Goal: Find specific page/section: Find specific page/section

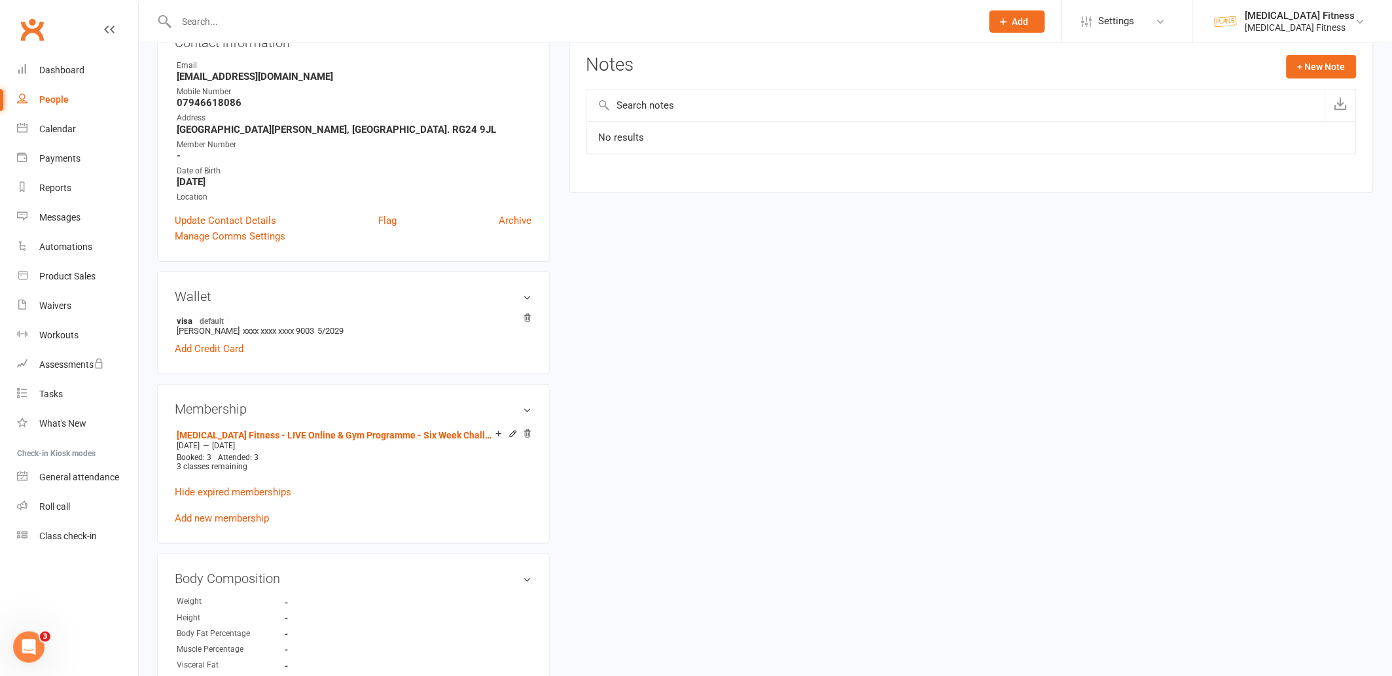
scroll to position [214, 0]
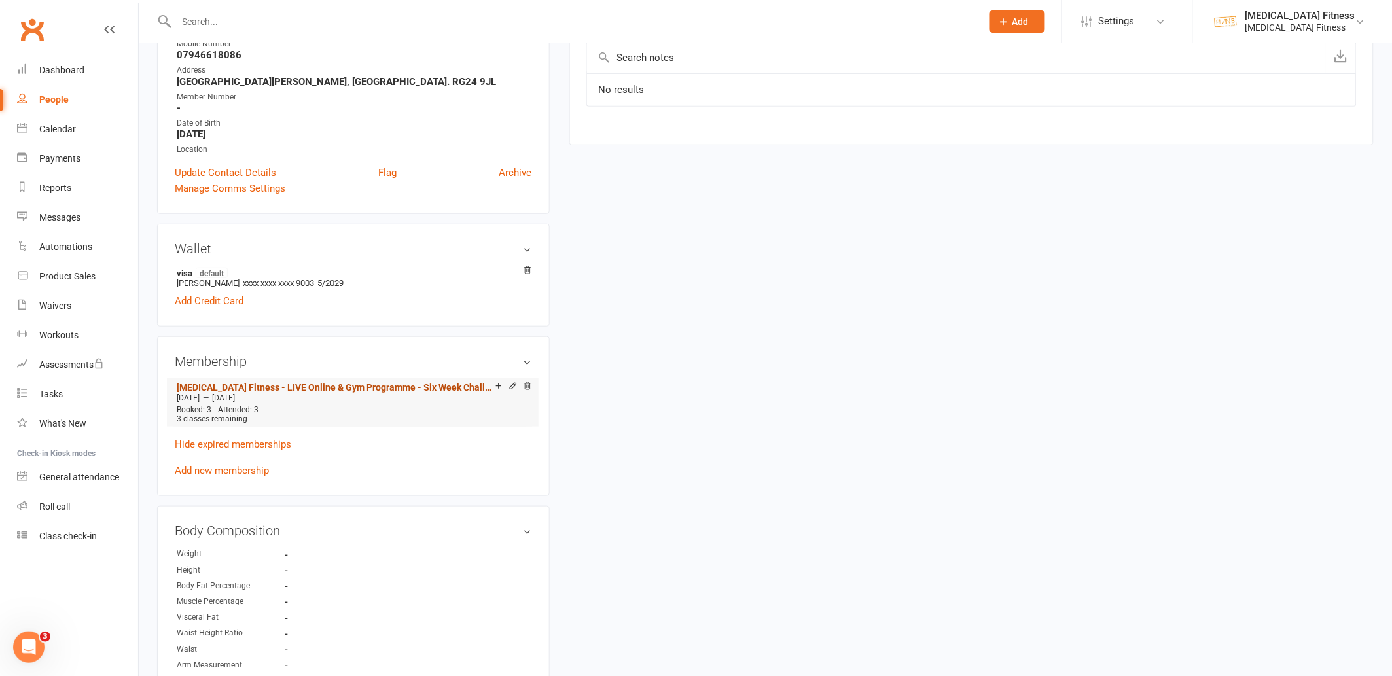
click at [421, 383] on link "[MEDICAL_DATA] Fitness - LIVE Online & Gym Programme - Six Week Challenge" at bounding box center [336, 387] width 319 height 10
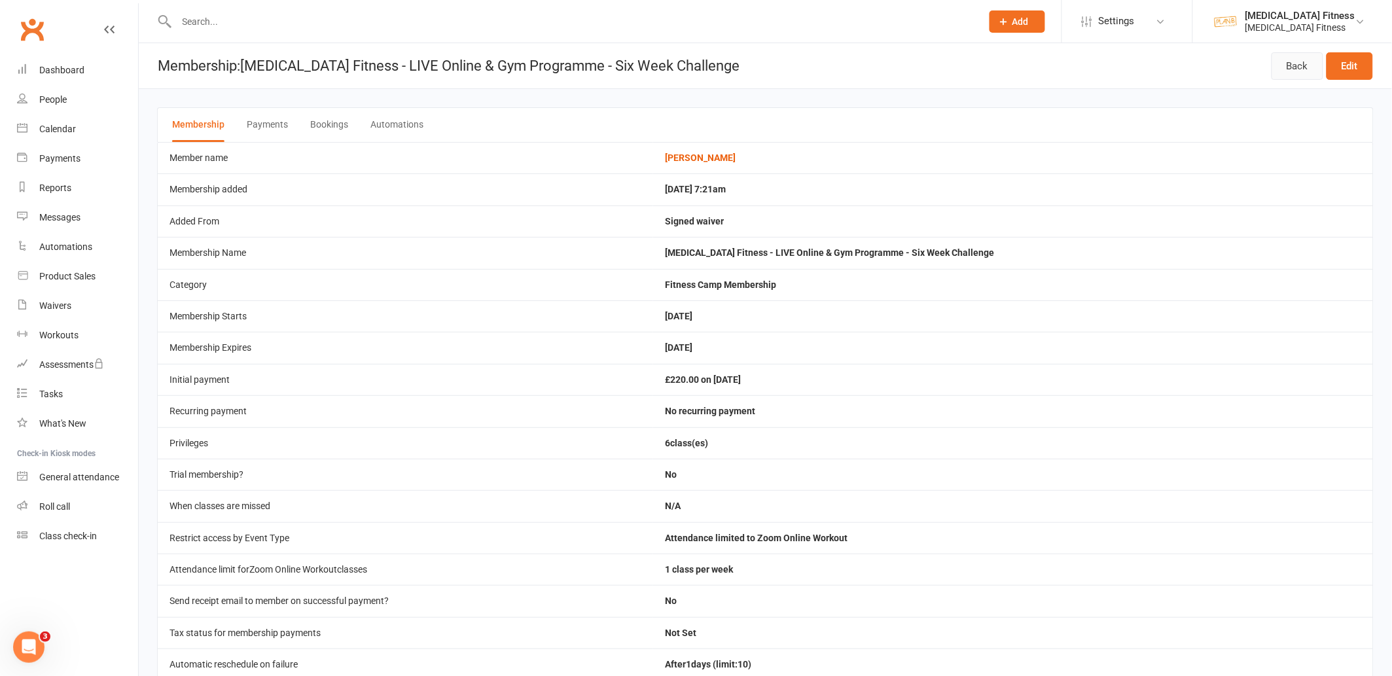
click at [1289, 67] on link "Back" at bounding box center [1297, 65] width 52 height 27
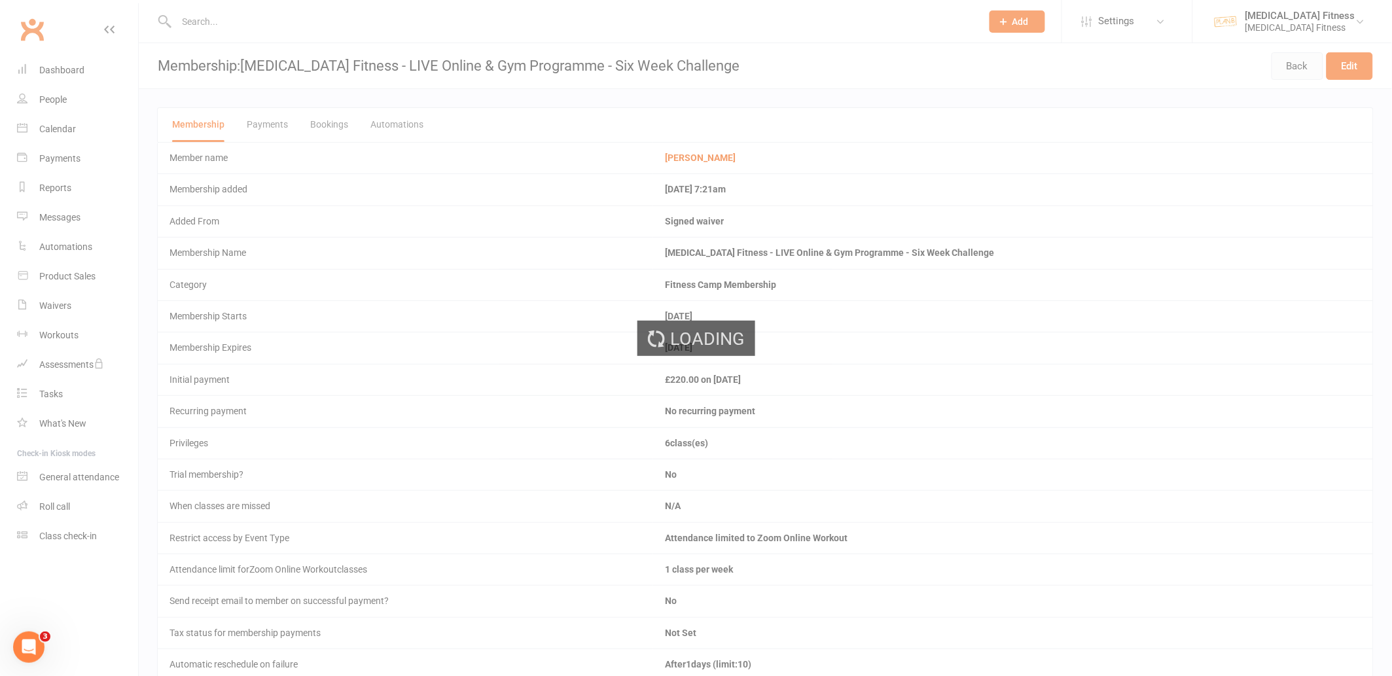
click at [1289, 67] on div "Loading" at bounding box center [696, 338] width 1392 height 676
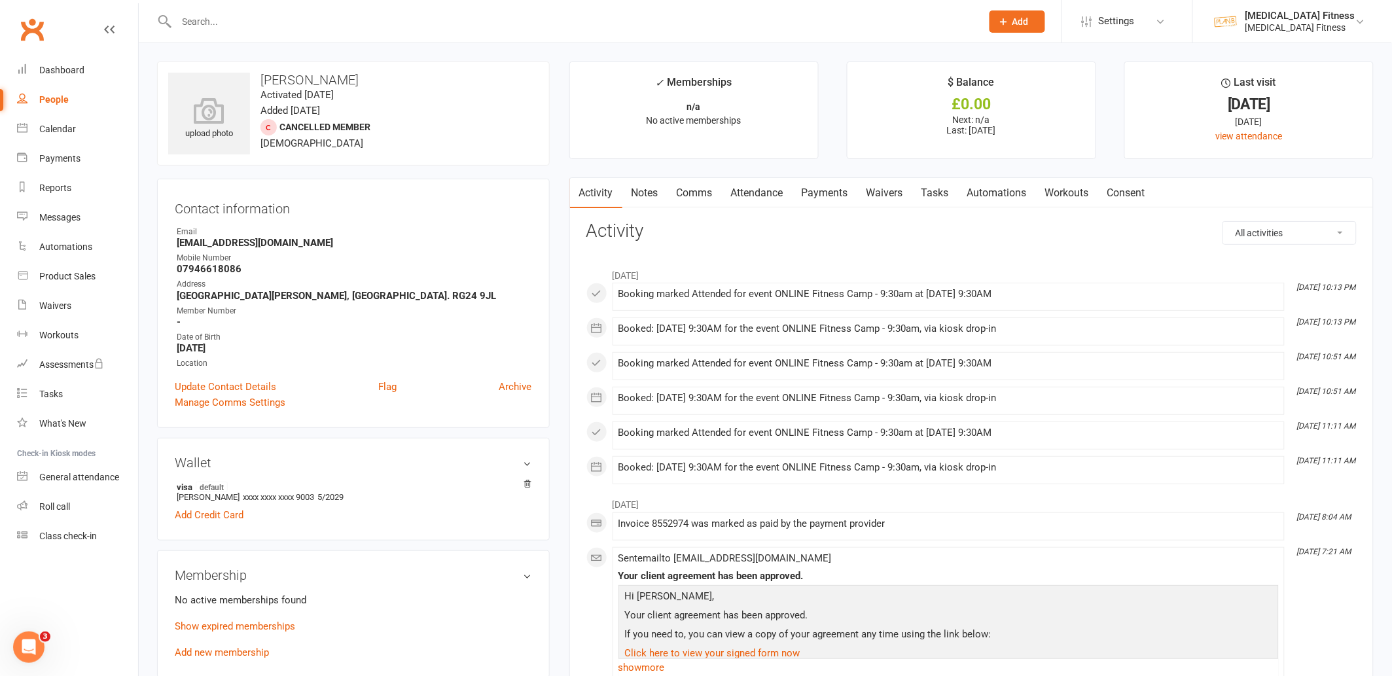
click at [769, 202] on link "Attendance" at bounding box center [757, 193] width 71 height 30
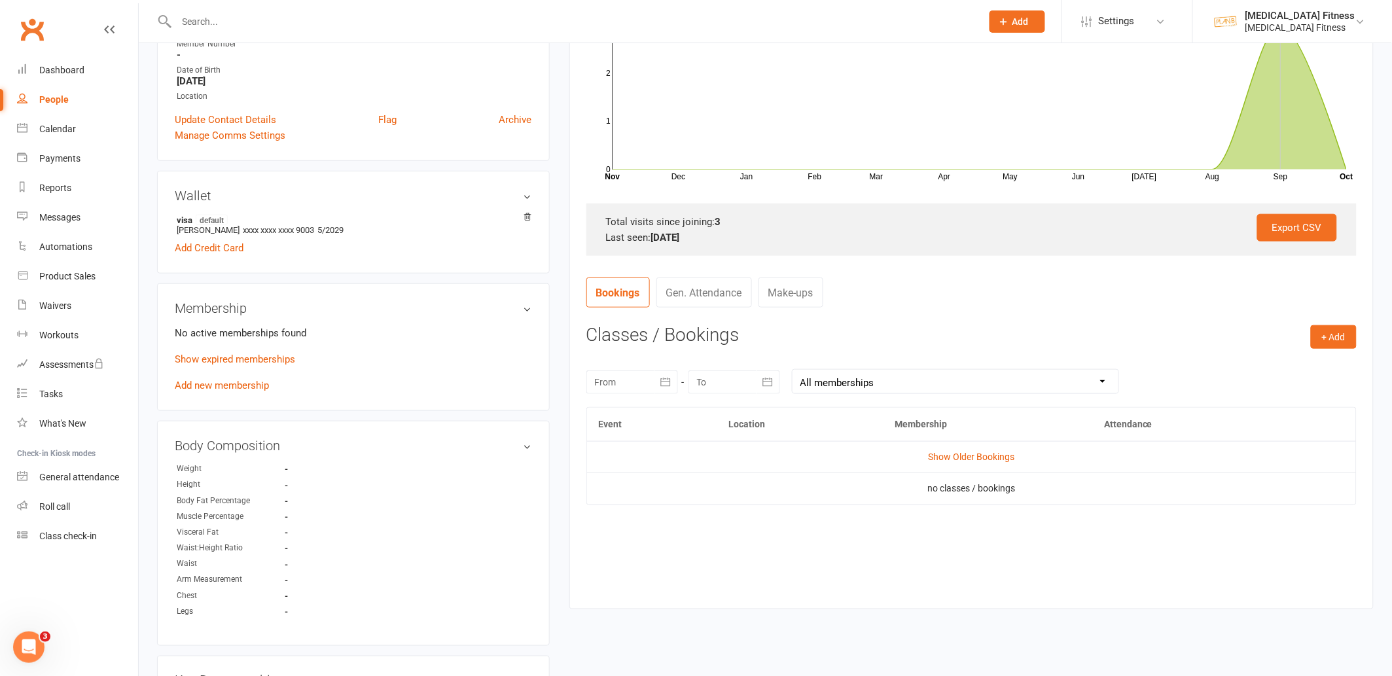
scroll to position [308, 0]
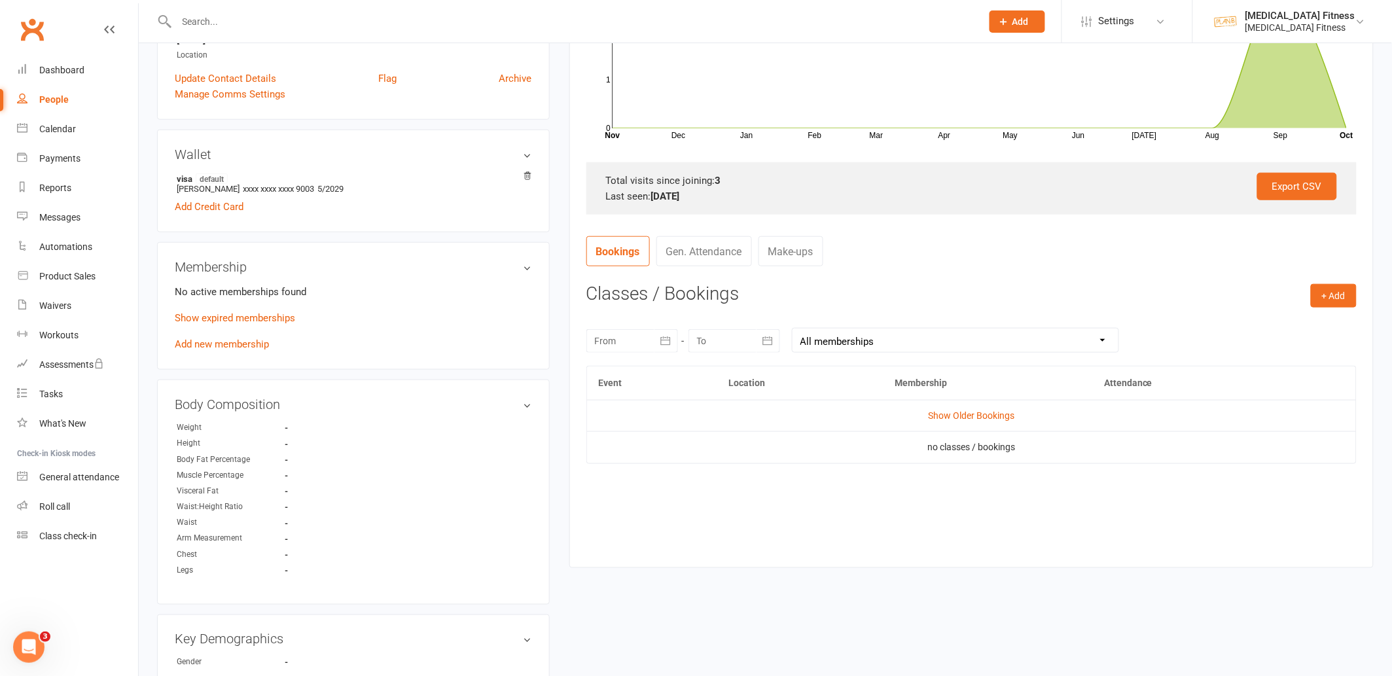
drag, startPoint x: 1142, startPoint y: 297, endPoint x: 1146, endPoint y: 285, distance: 13.0
click at [1141, 297] on h3 "Classes / Bookings" at bounding box center [971, 294] width 770 height 20
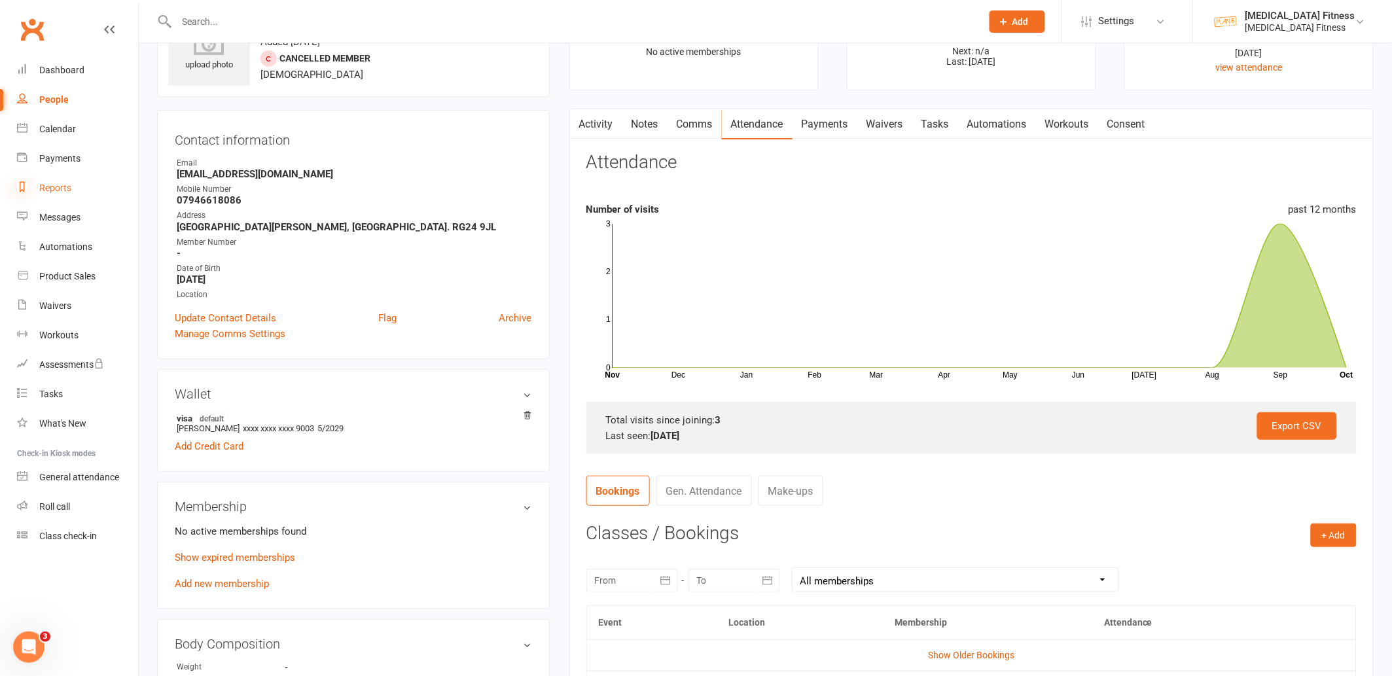
scroll to position [0, 0]
